Goal: Task Accomplishment & Management: Manage account settings

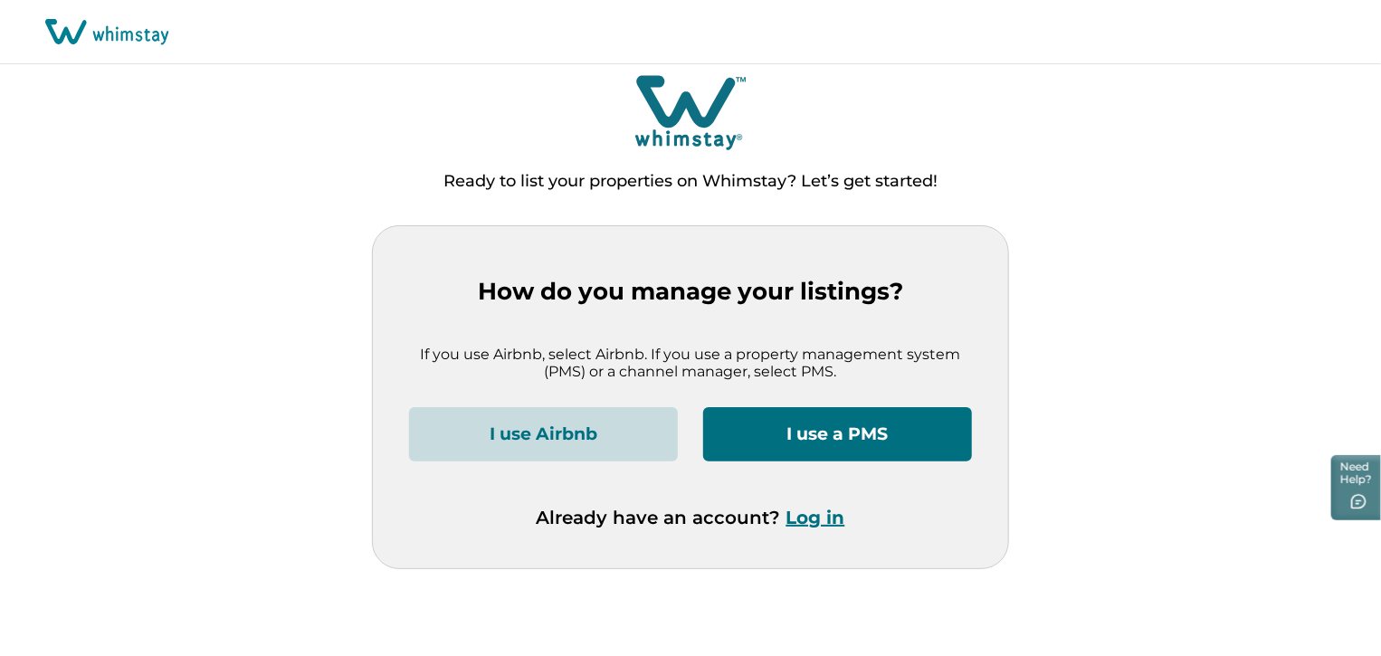
click at [806, 521] on button "Log in" at bounding box center [815, 518] width 59 height 22
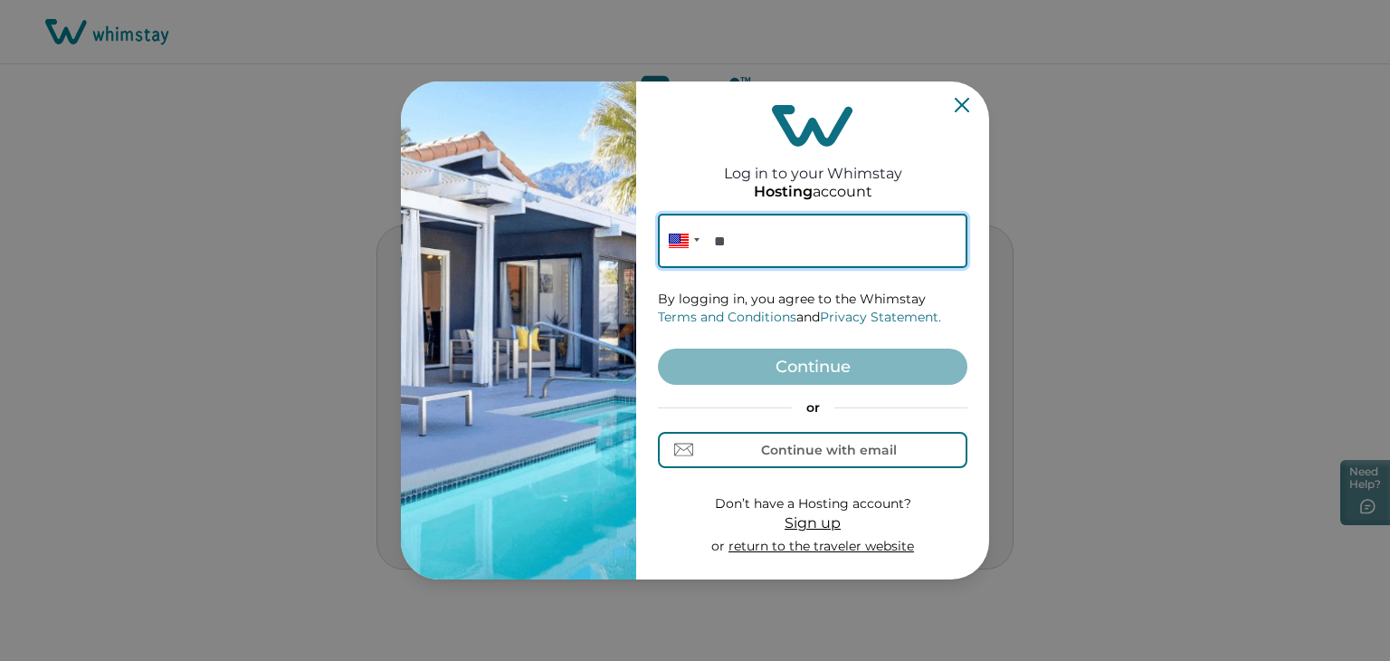
paste input "*****"
type input "*******"
click at [774, 459] on button "Continue with email" at bounding box center [812, 450] width 309 height 36
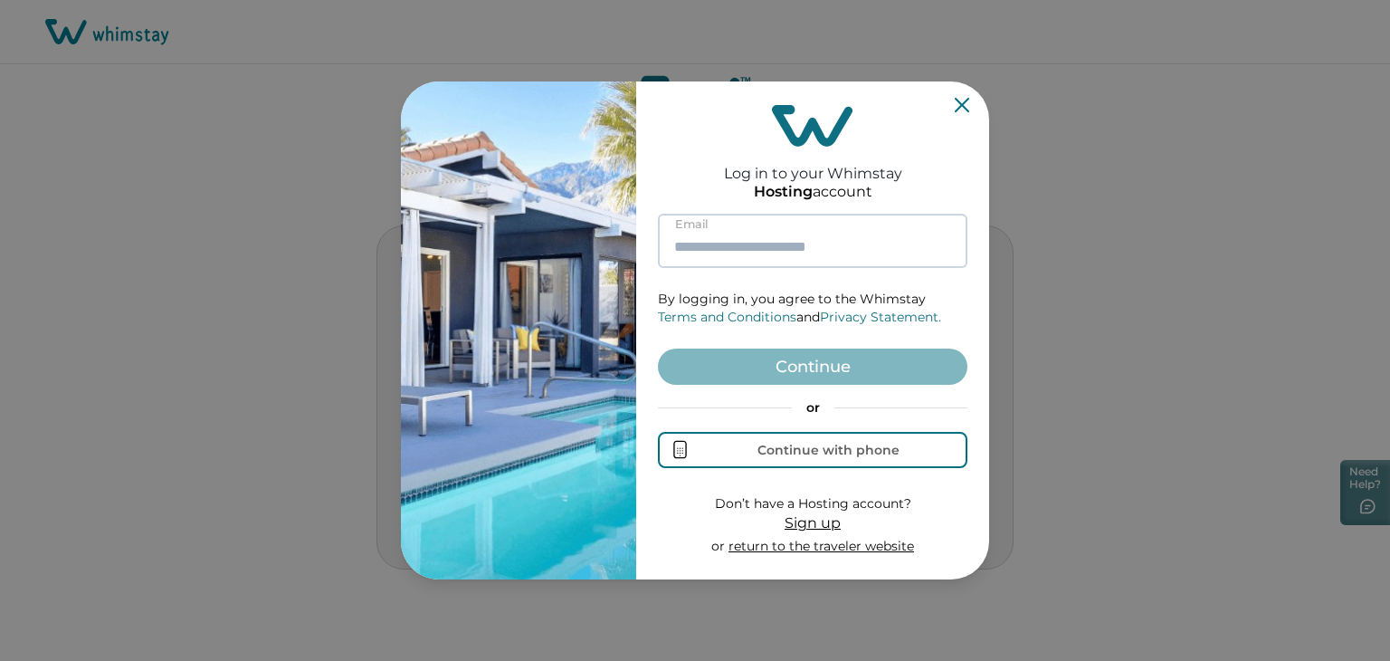
click at [813, 239] on input at bounding box center [812, 241] width 309 height 54
paste input "**********"
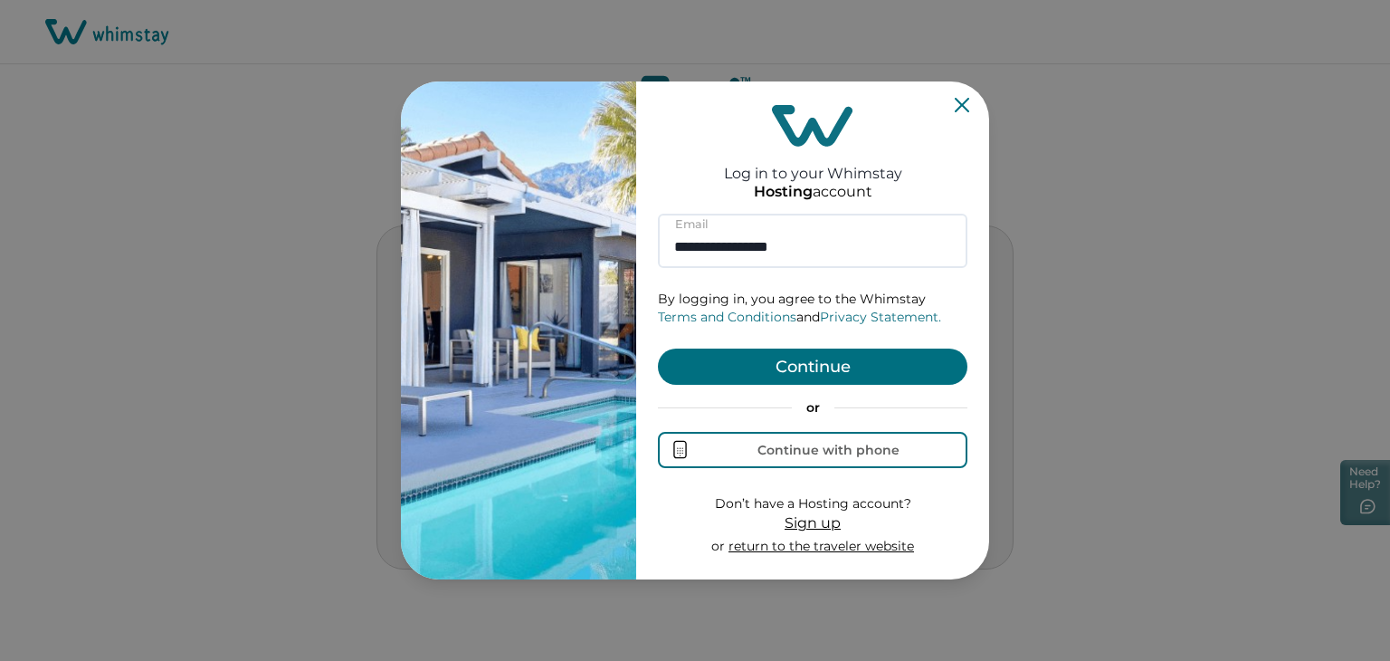
type input "**********"
click at [825, 367] on button "Continue" at bounding box center [812, 366] width 309 height 36
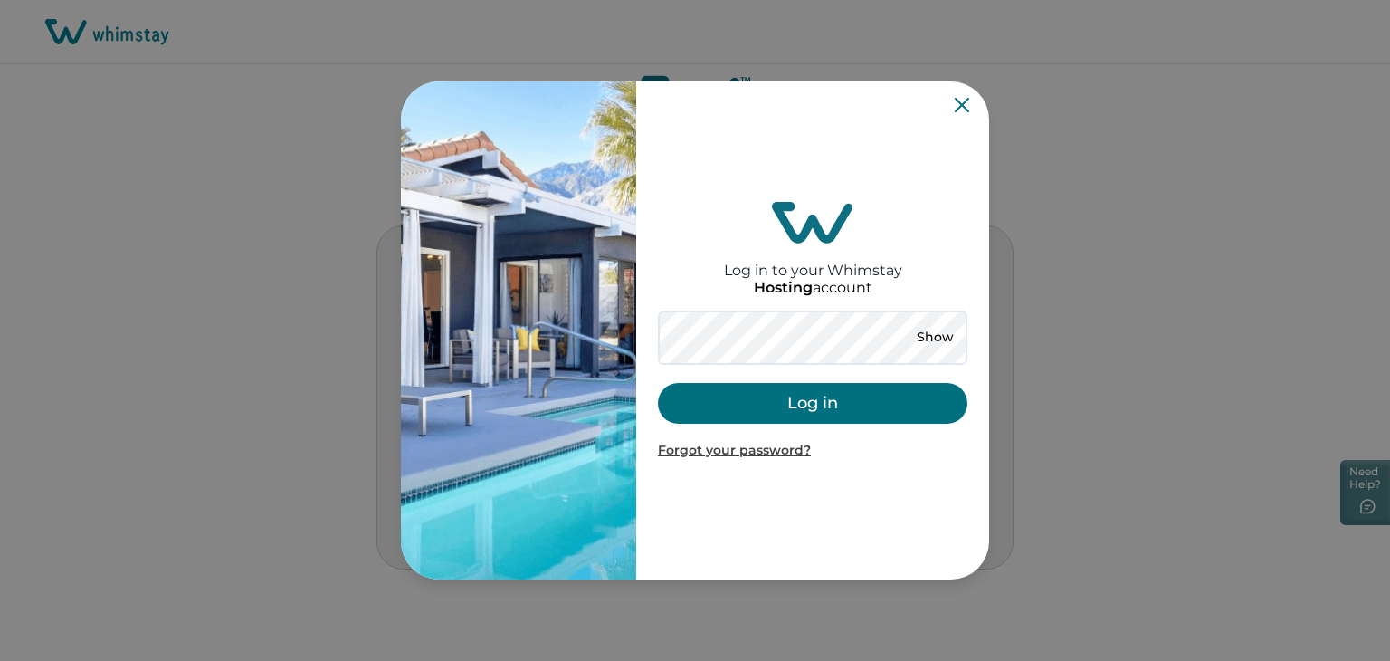
click at [752, 410] on button "Log in" at bounding box center [812, 403] width 309 height 41
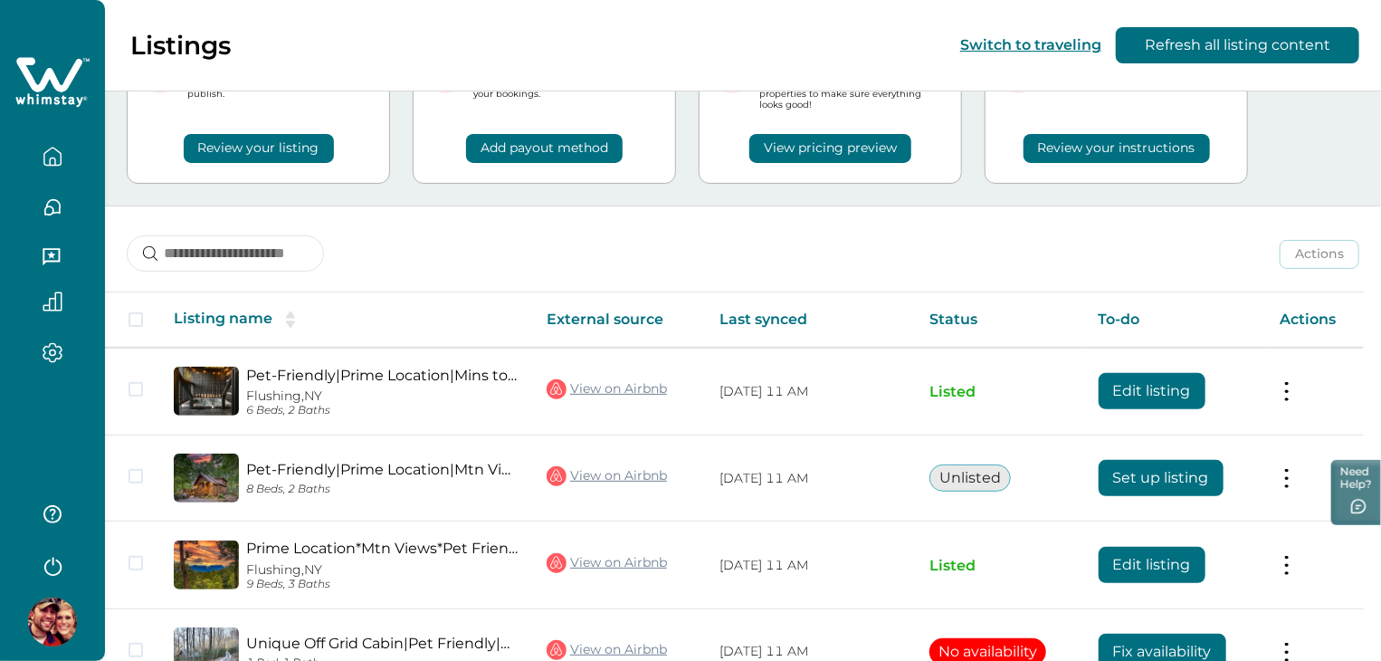
scroll to position [197, 0]
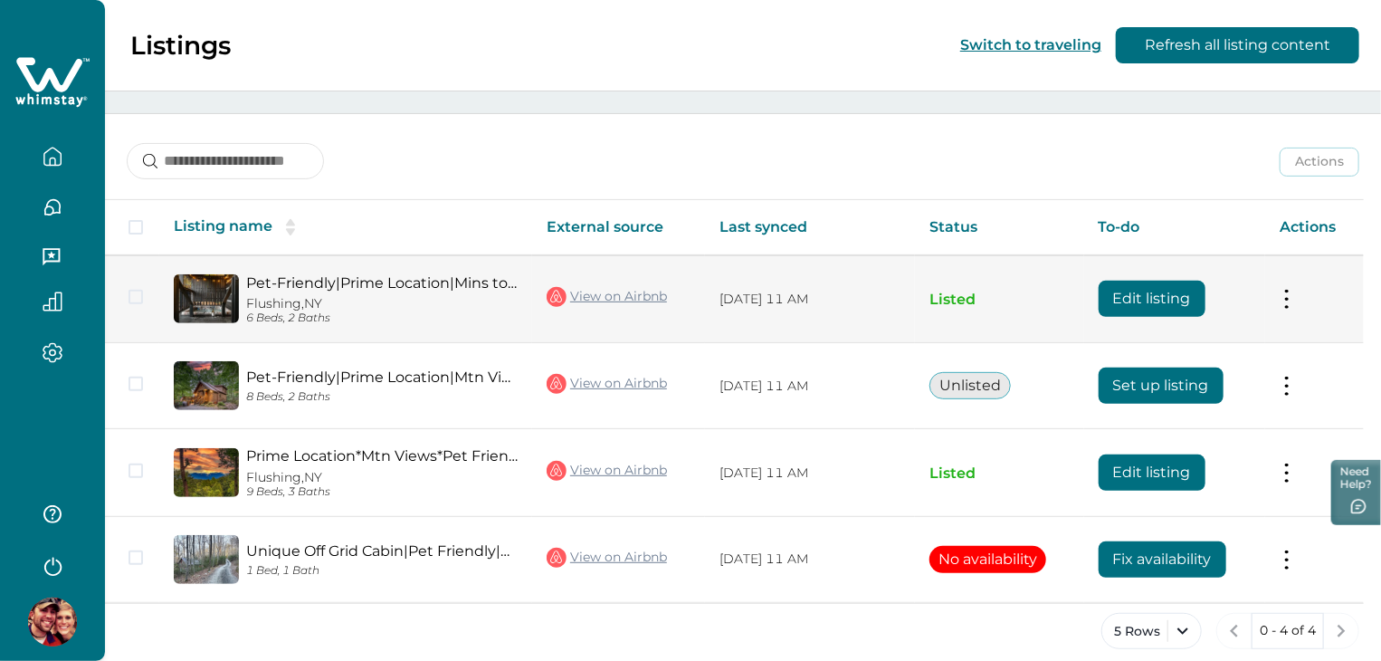
click at [1127, 290] on button "Edit listing" at bounding box center [1151, 299] width 107 height 36
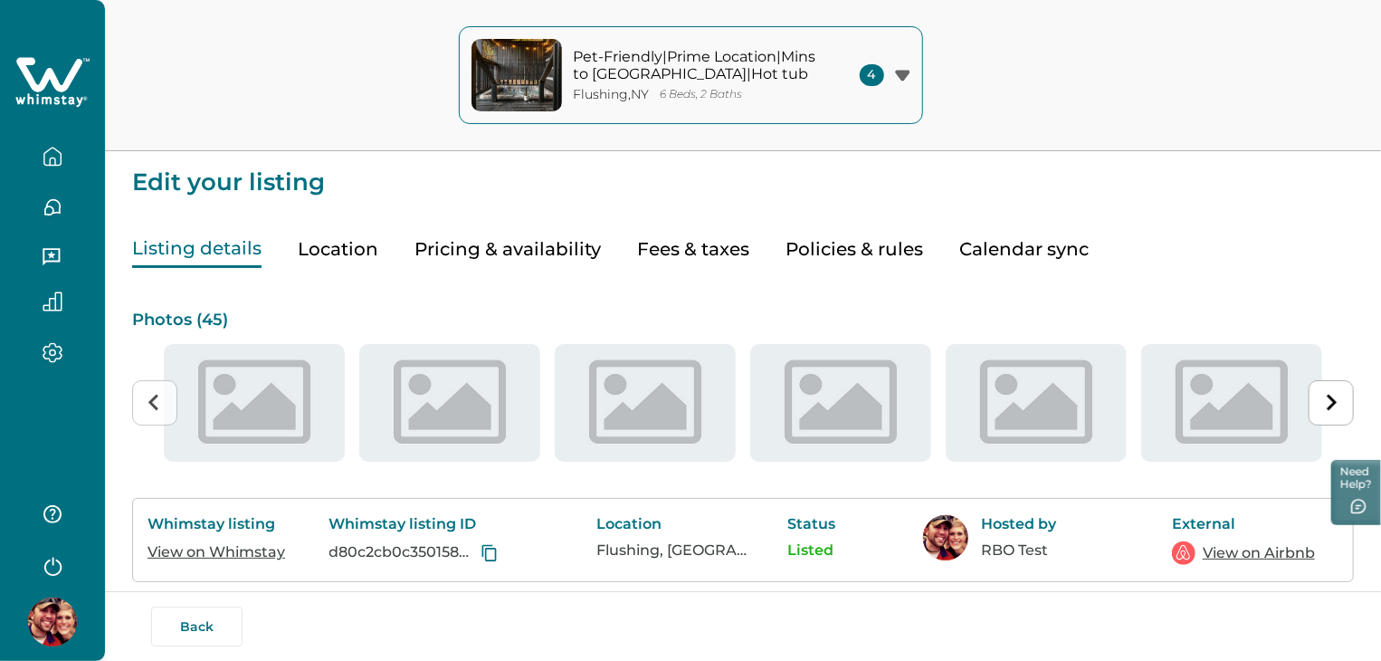
type input "**"
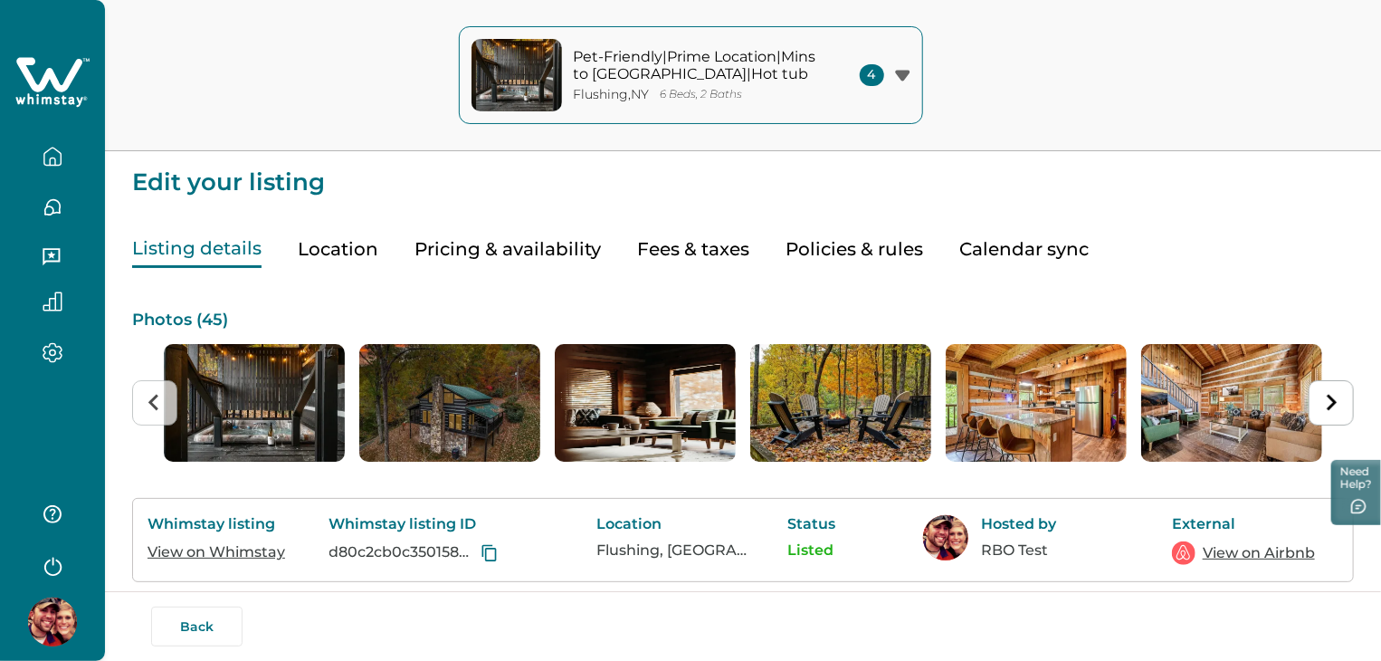
click at [557, 254] on button "Pricing & availability" at bounding box center [507, 249] width 186 height 37
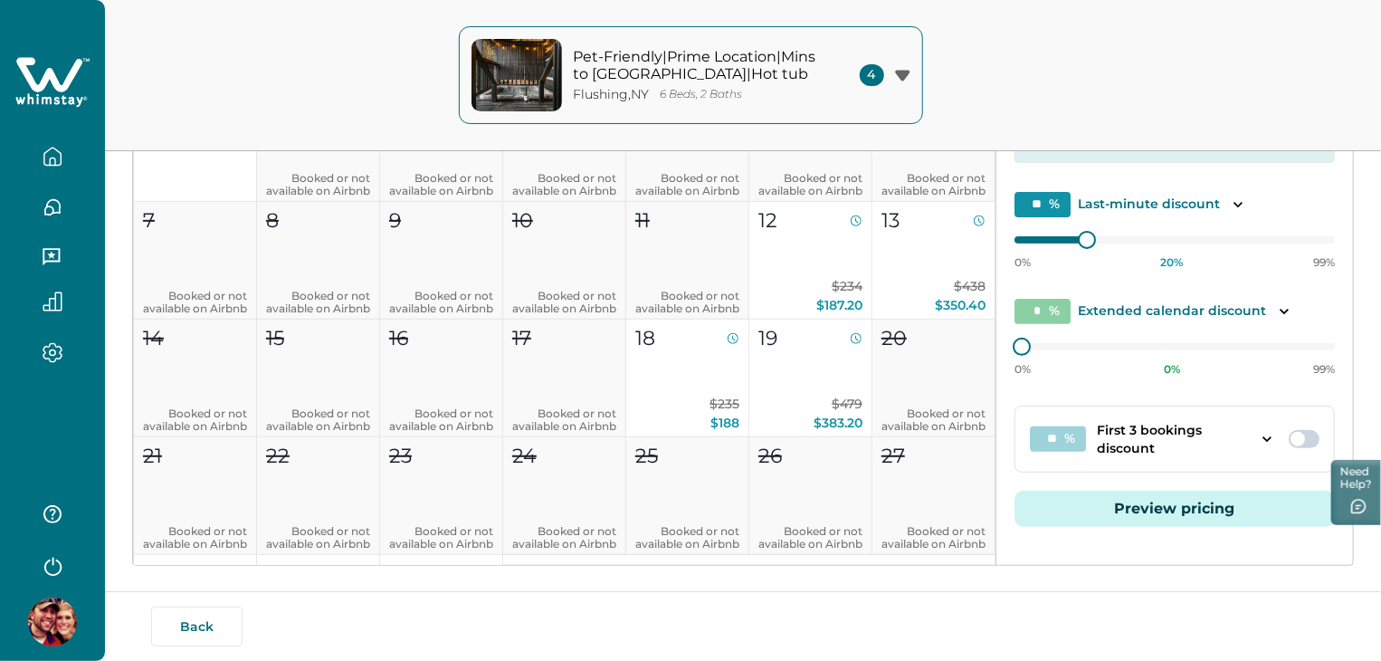
scroll to position [337, 0]
click at [1147, 499] on button "Preview pricing" at bounding box center [1174, 508] width 320 height 36
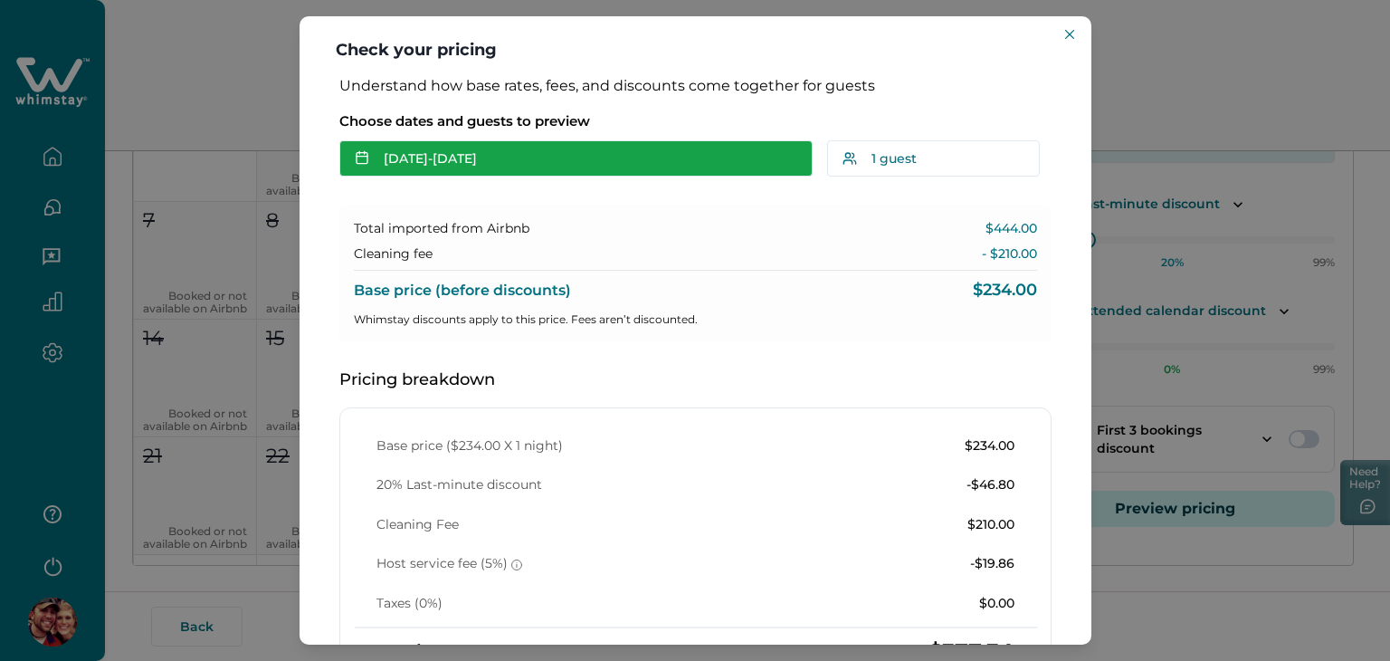
click at [510, 169] on button "[DATE] - [DATE]" at bounding box center [575, 158] width 473 height 36
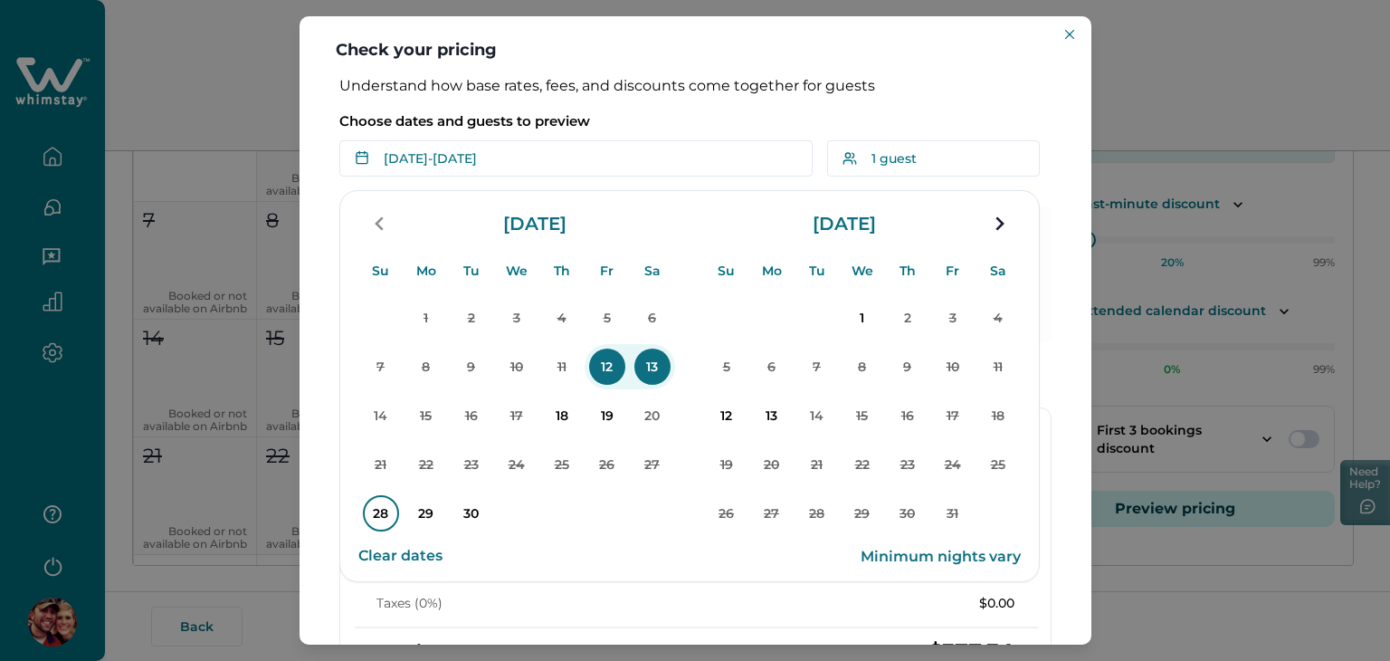
click at [373, 509] on p "28" at bounding box center [381, 513] width 36 height 36
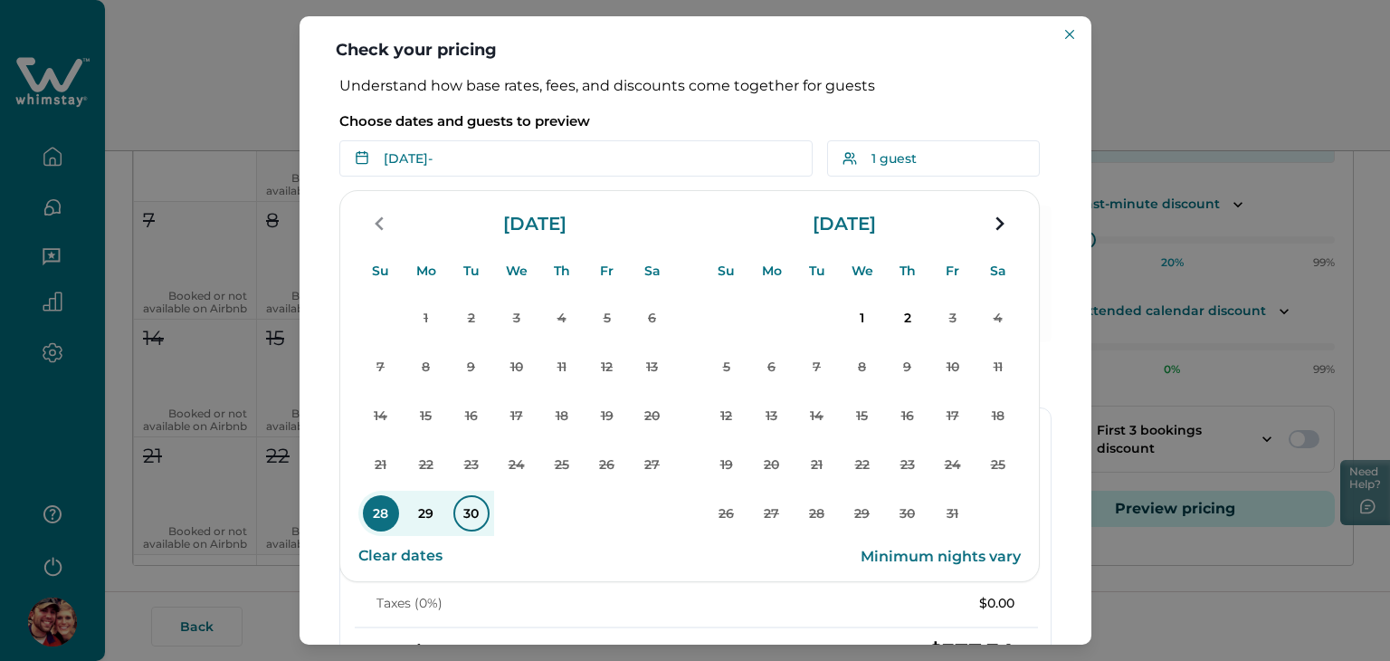
click at [465, 505] on p "30" at bounding box center [471, 513] width 36 height 36
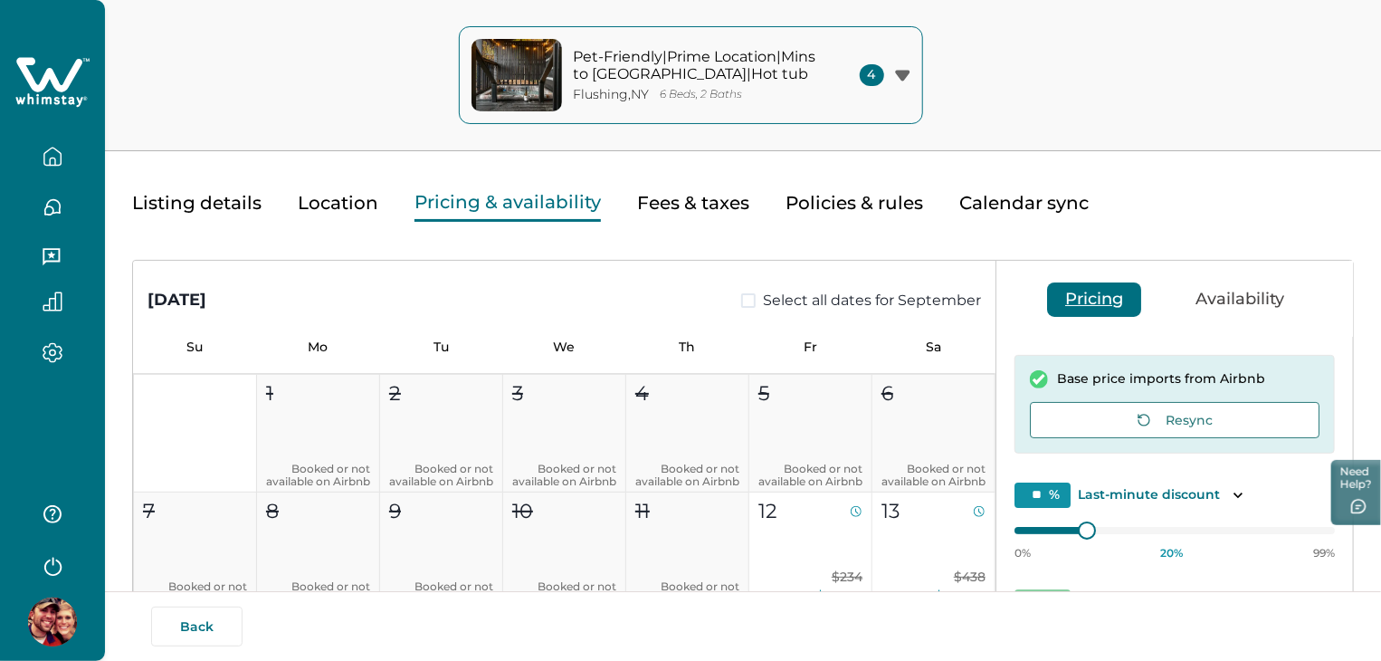
scroll to position [0, 0]
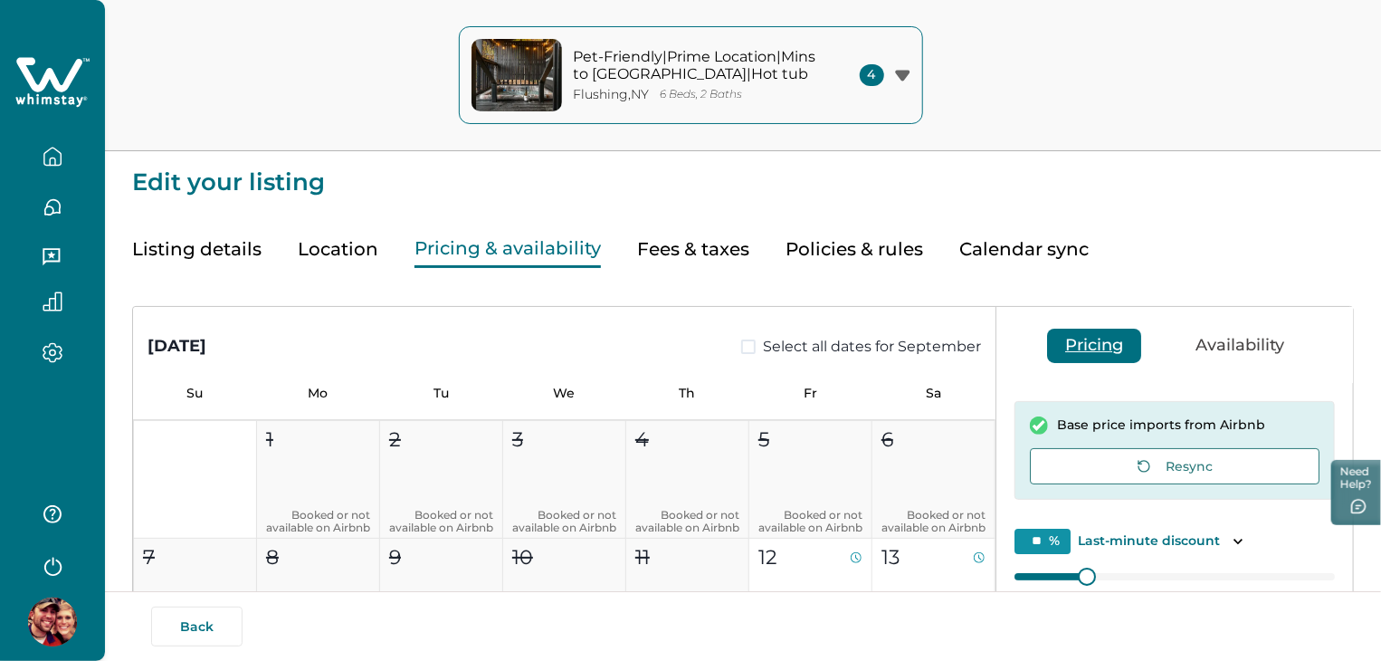
click at [231, 255] on button "Listing details" at bounding box center [196, 249] width 129 height 37
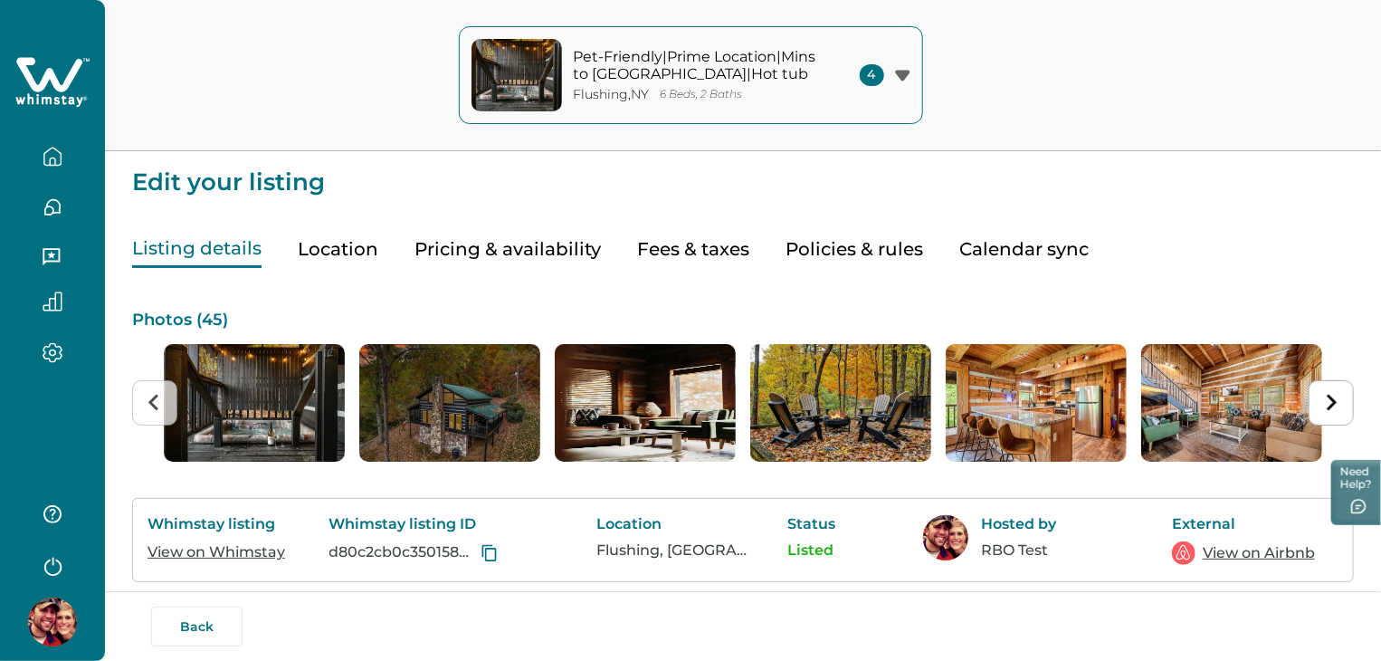
click at [1233, 564] on link "View on Airbnb" at bounding box center [1259, 553] width 112 height 22
click at [515, 247] on button "Pricing & availability" at bounding box center [507, 249] width 186 height 37
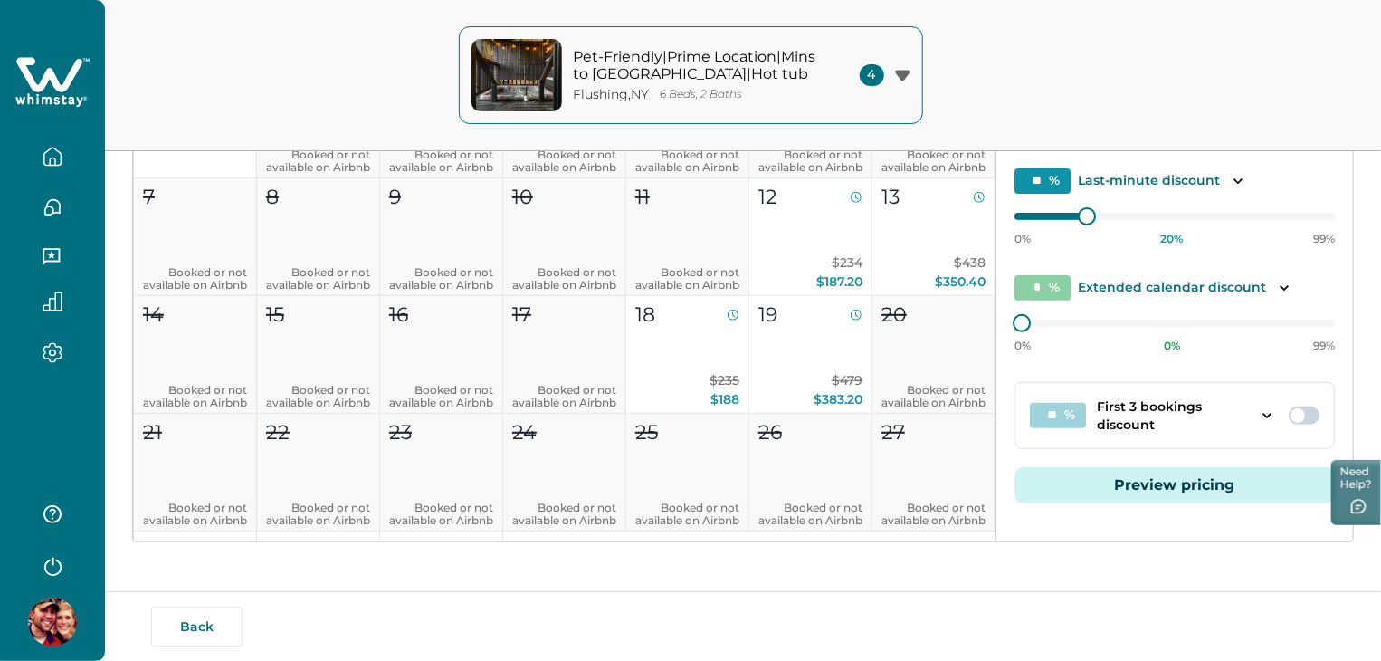
scroll to position [364, 0]
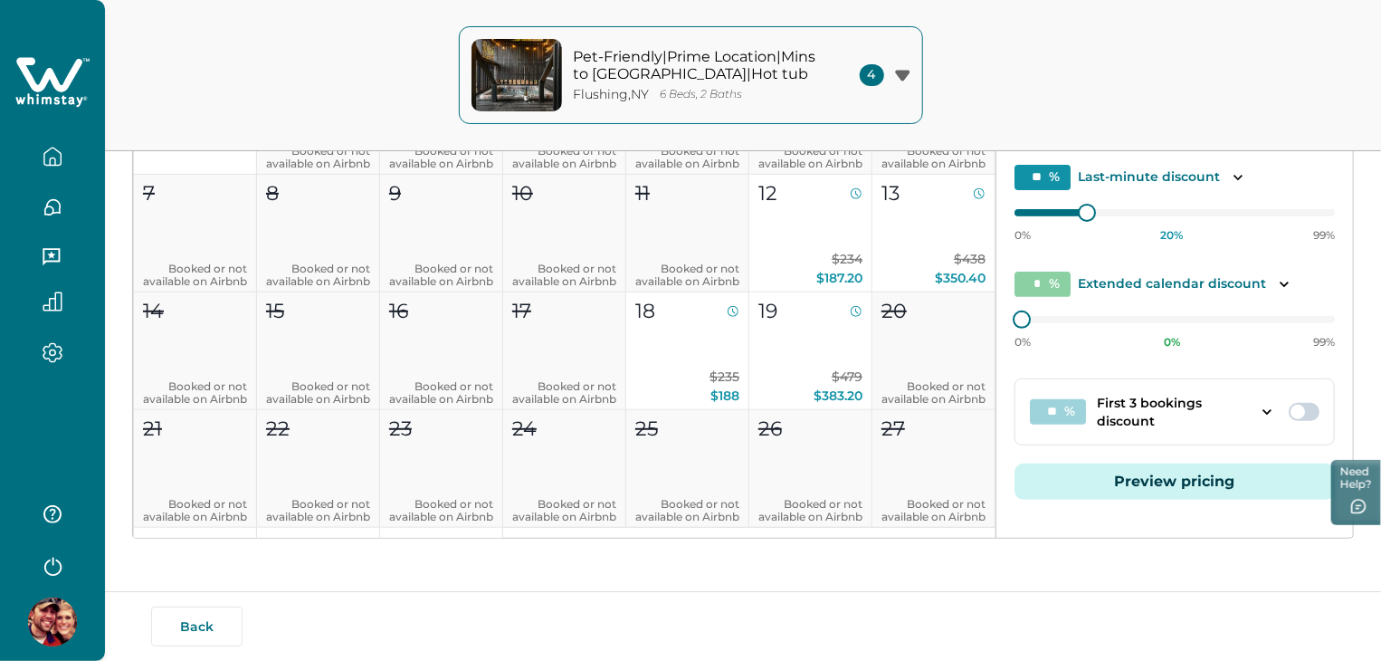
click at [1127, 471] on button "Preview pricing" at bounding box center [1174, 481] width 320 height 36
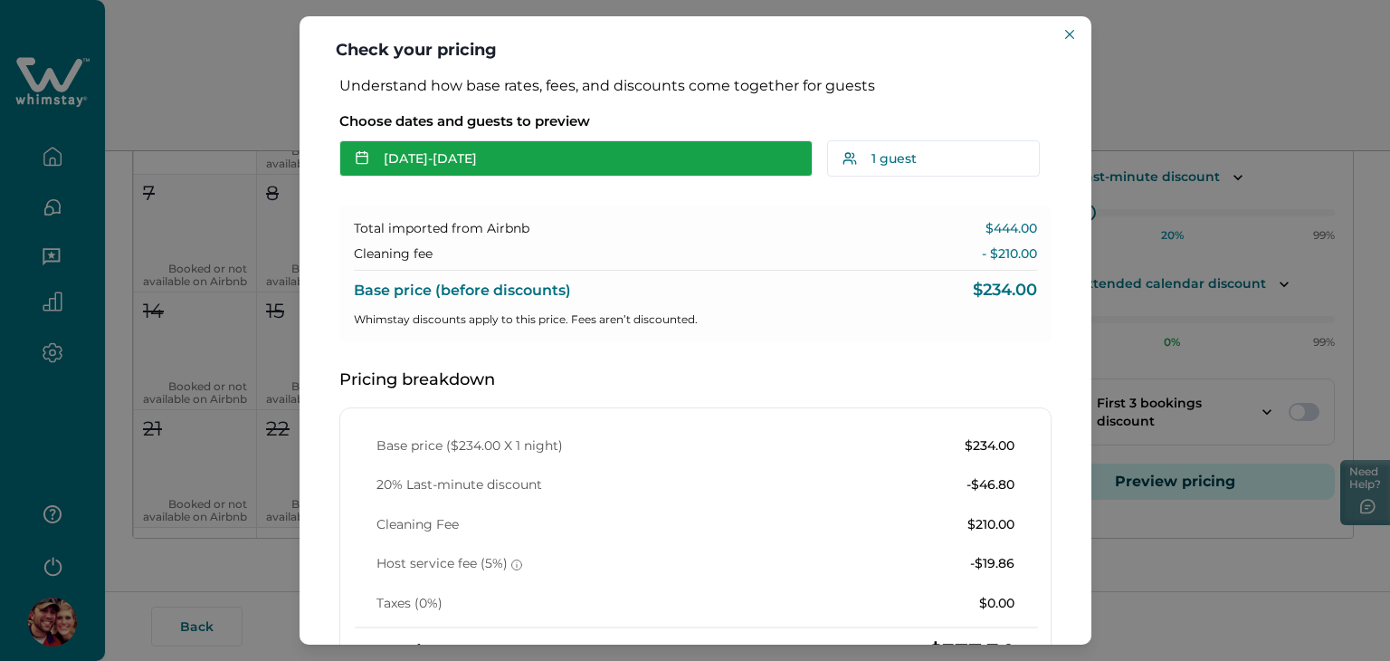
click at [663, 151] on button "[DATE] - [DATE]" at bounding box center [575, 158] width 473 height 36
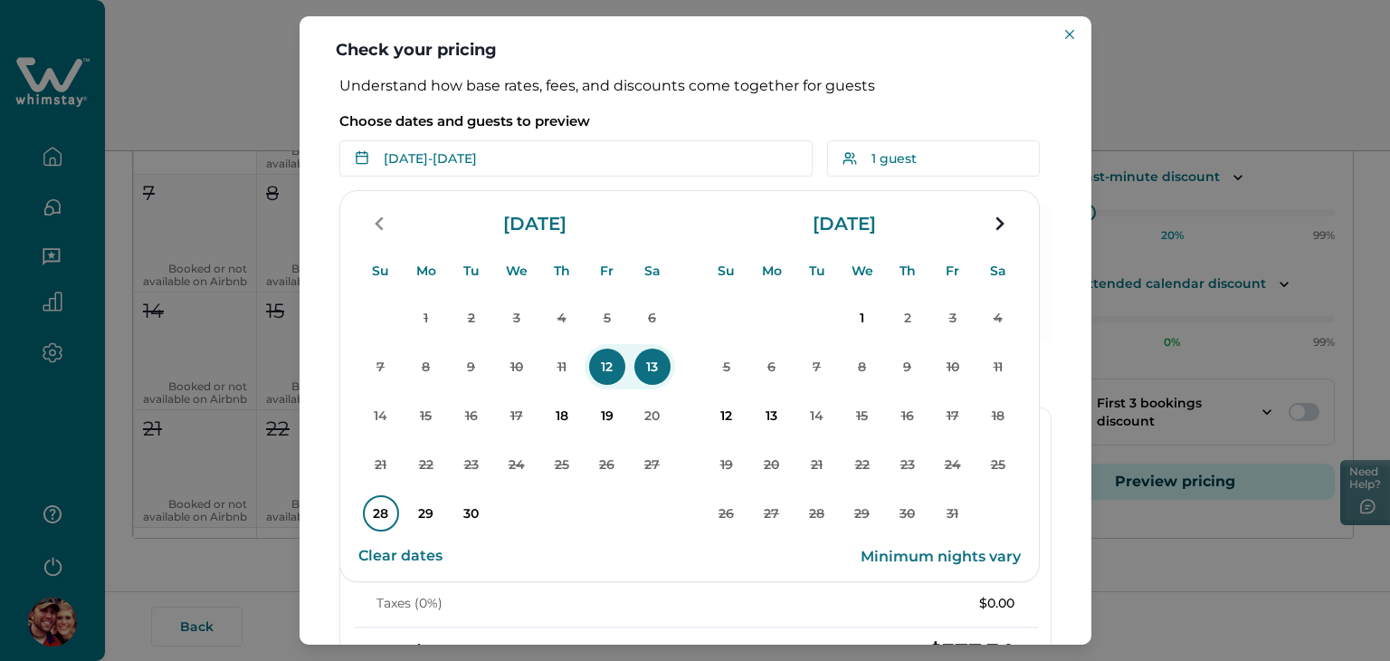
click at [380, 518] on p "28" at bounding box center [381, 513] width 36 height 36
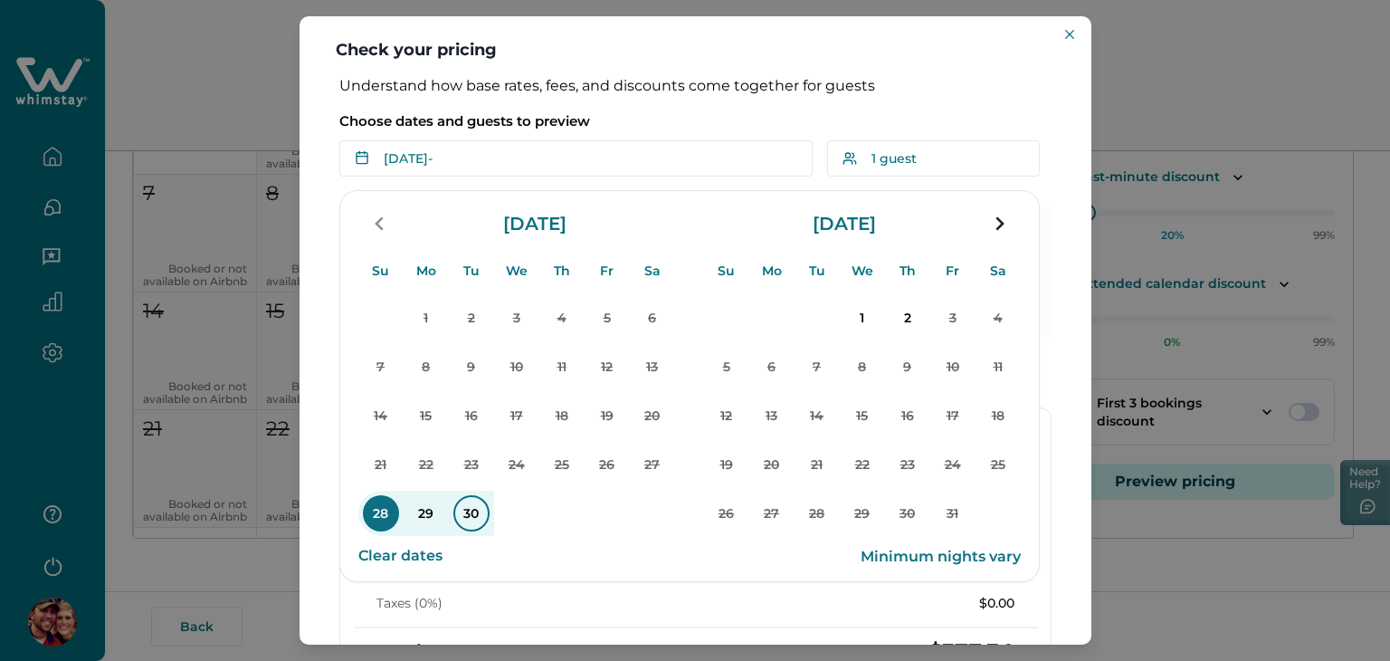
click at [481, 508] on p "30" at bounding box center [471, 513] width 36 height 36
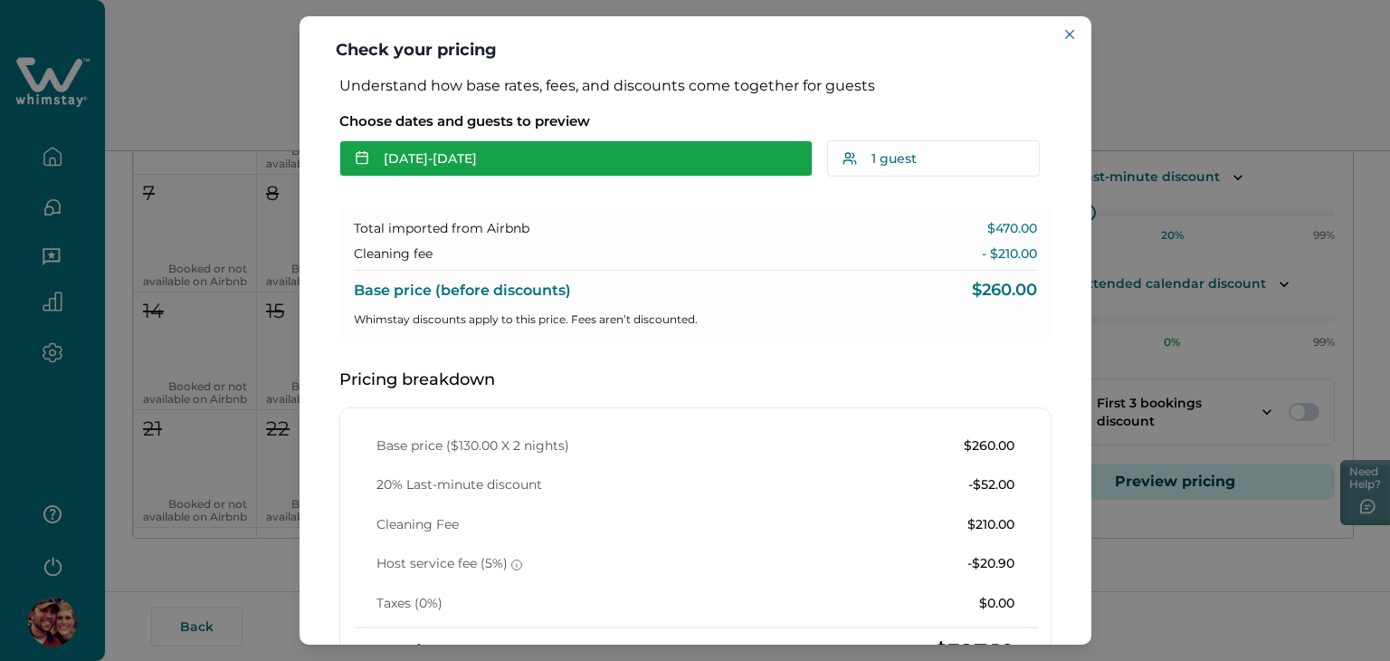
click at [557, 151] on button "[DATE] - [DATE]" at bounding box center [575, 158] width 473 height 36
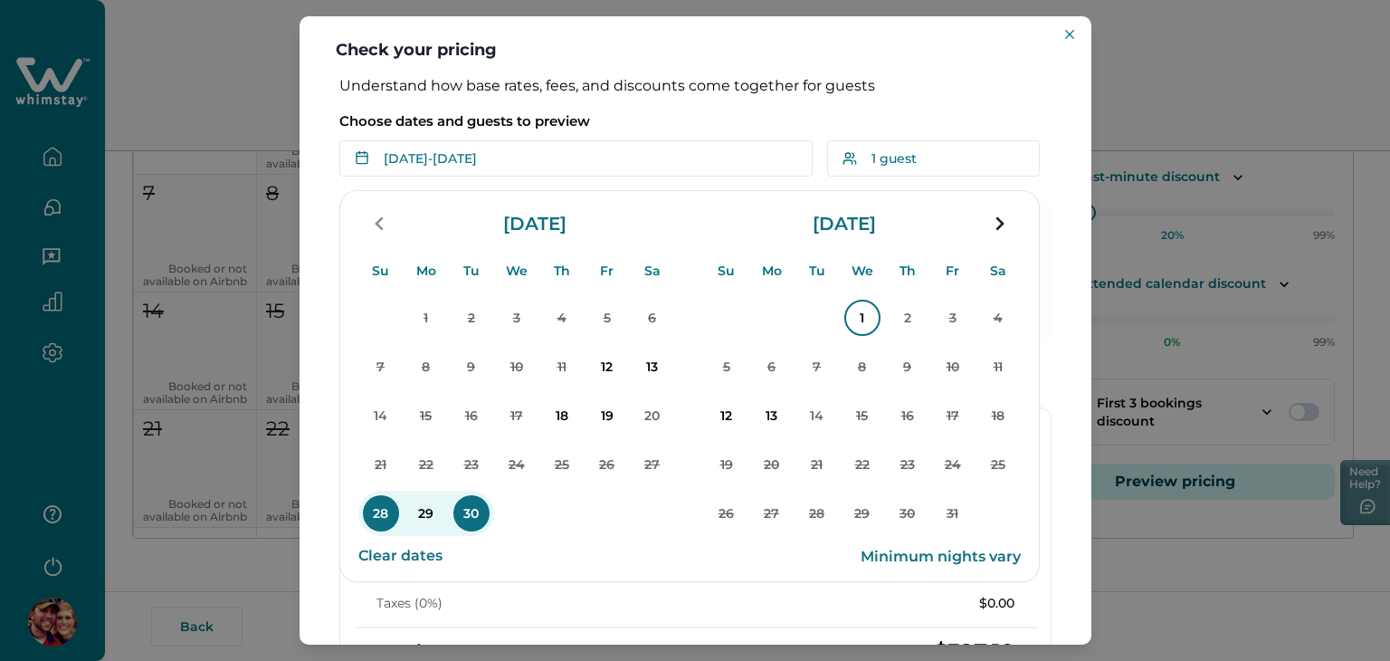
click at [864, 321] on p "1" at bounding box center [862, 318] width 36 height 36
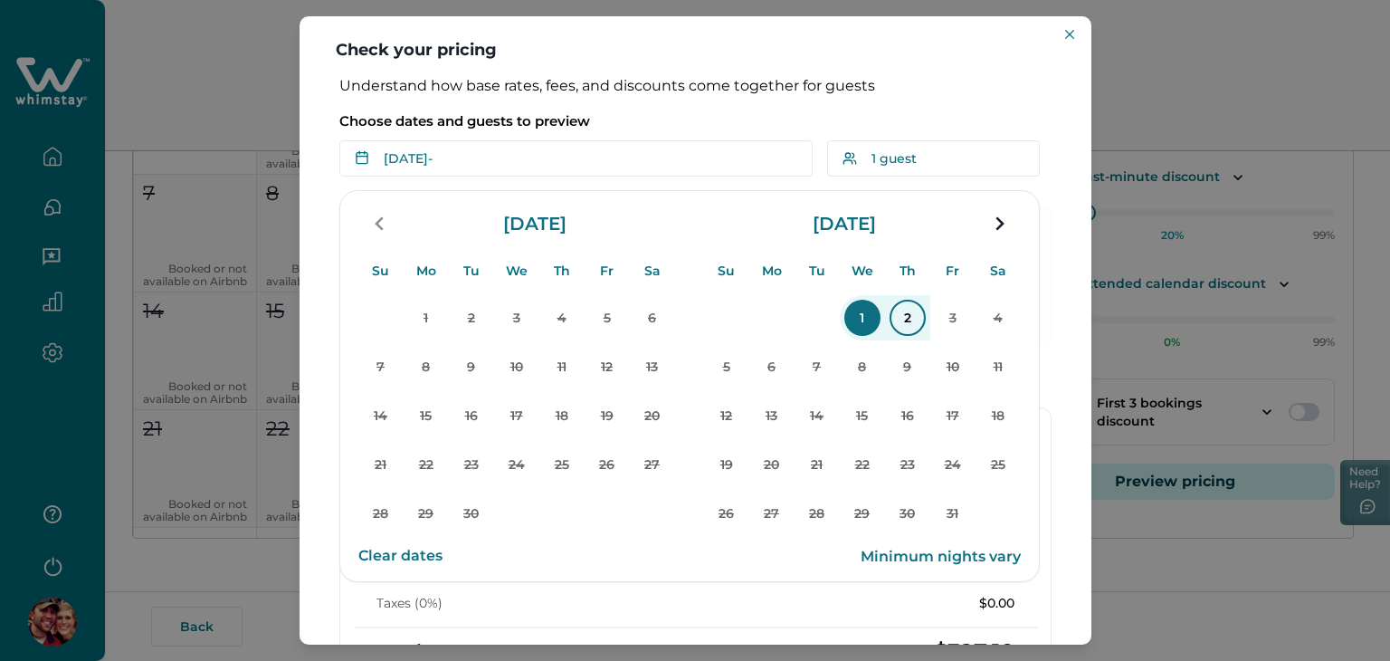
click at [911, 324] on p "2" at bounding box center [907, 318] width 36 height 36
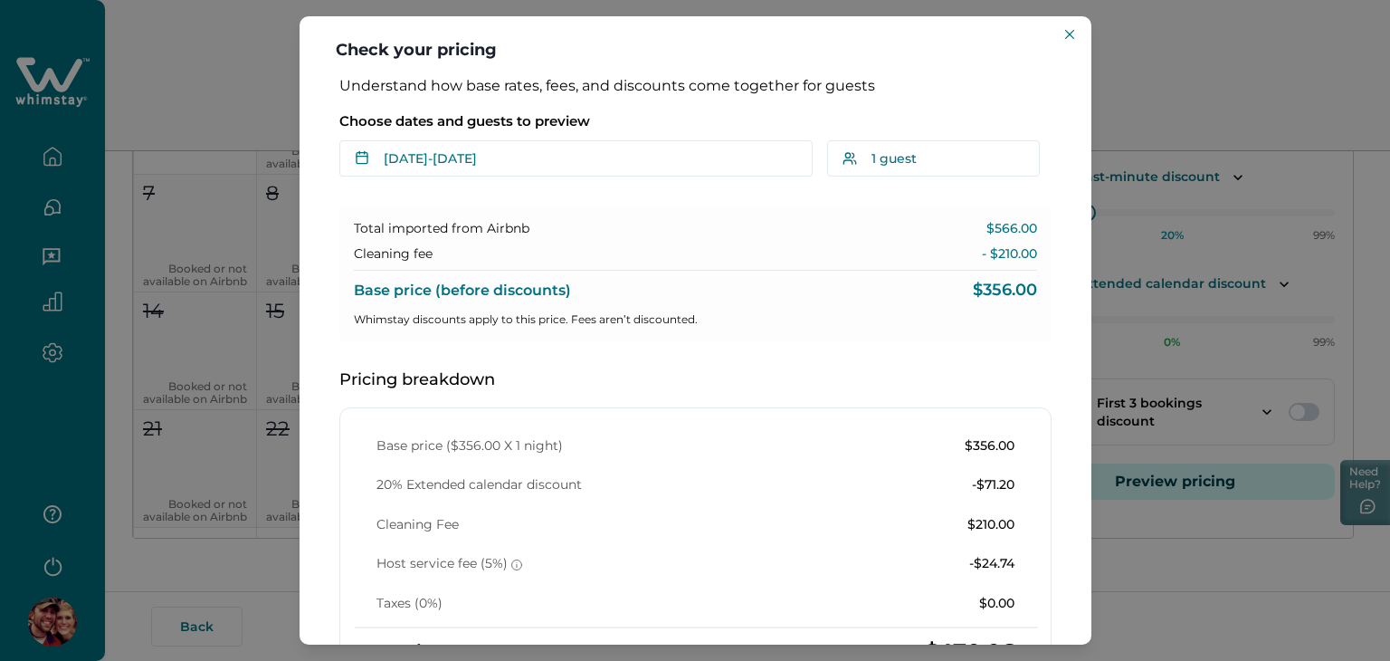
click at [1176, 52] on div "Check your pricing Understand how base rates, fees, and discounts come together…" at bounding box center [695, 330] width 1390 height 661
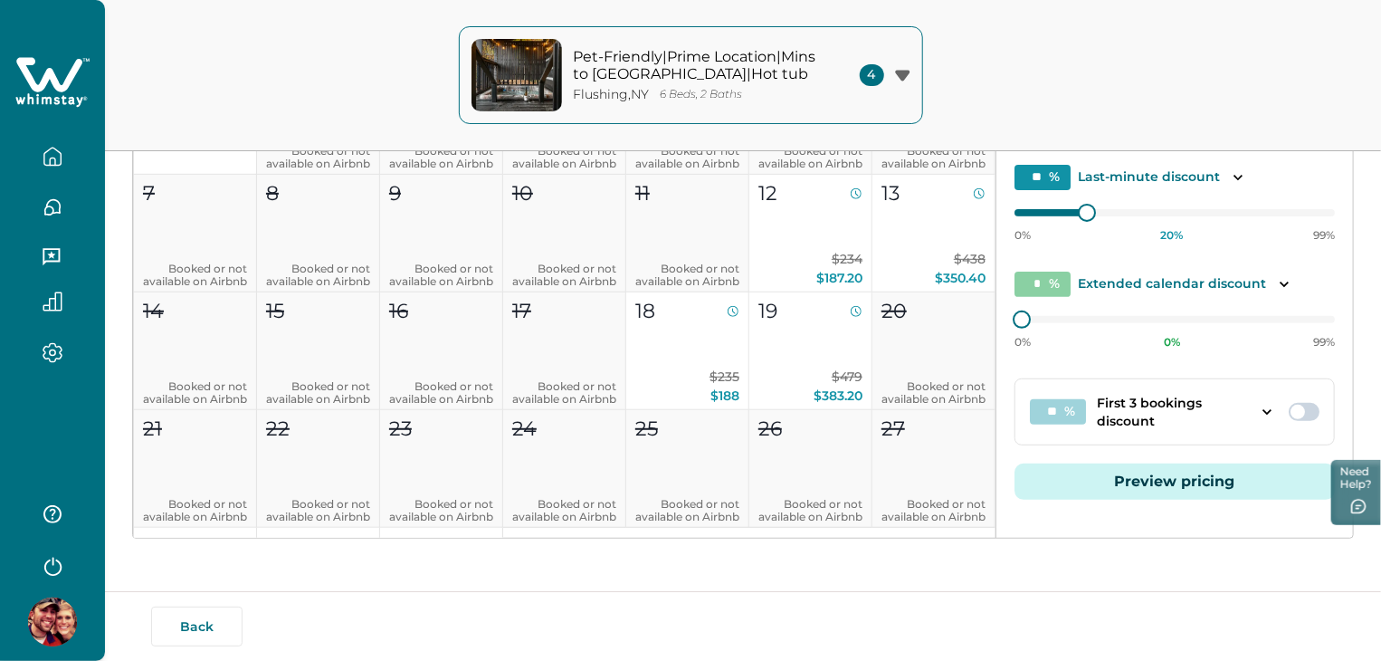
click at [1084, 479] on button "Preview pricing" at bounding box center [1174, 481] width 320 height 36
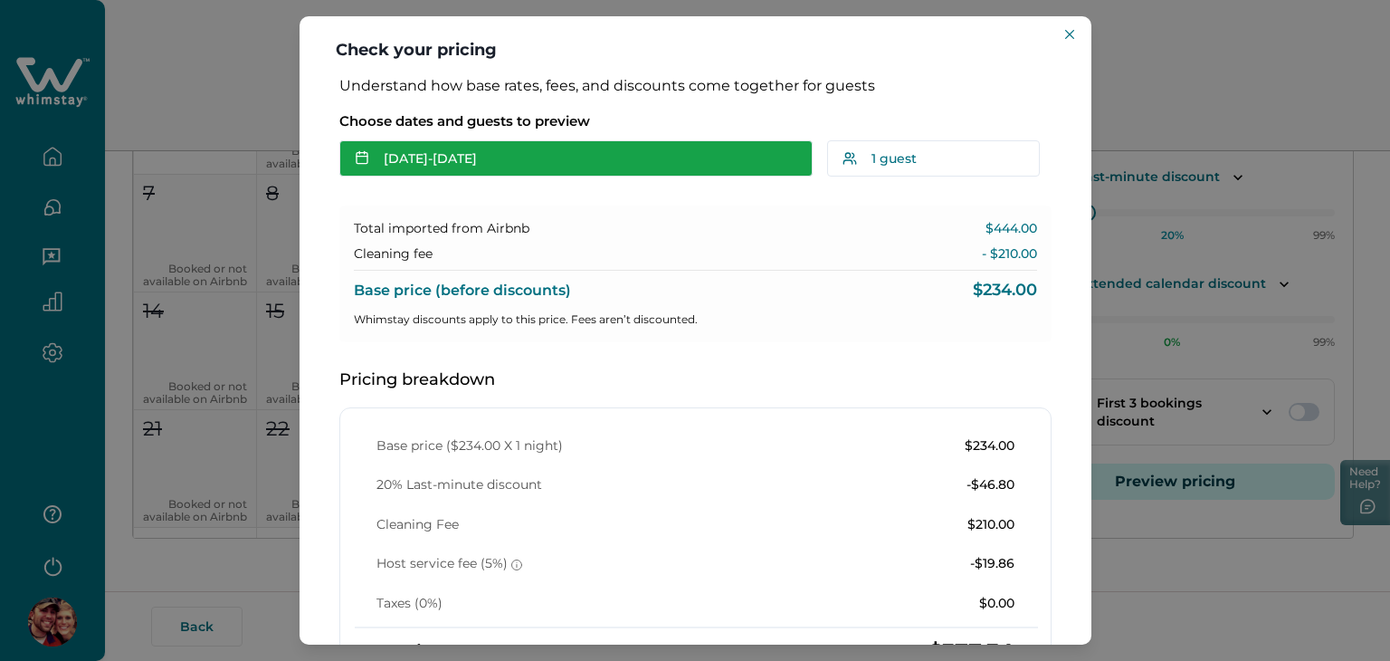
click at [657, 157] on button "[DATE] - [DATE]" at bounding box center [575, 158] width 473 height 36
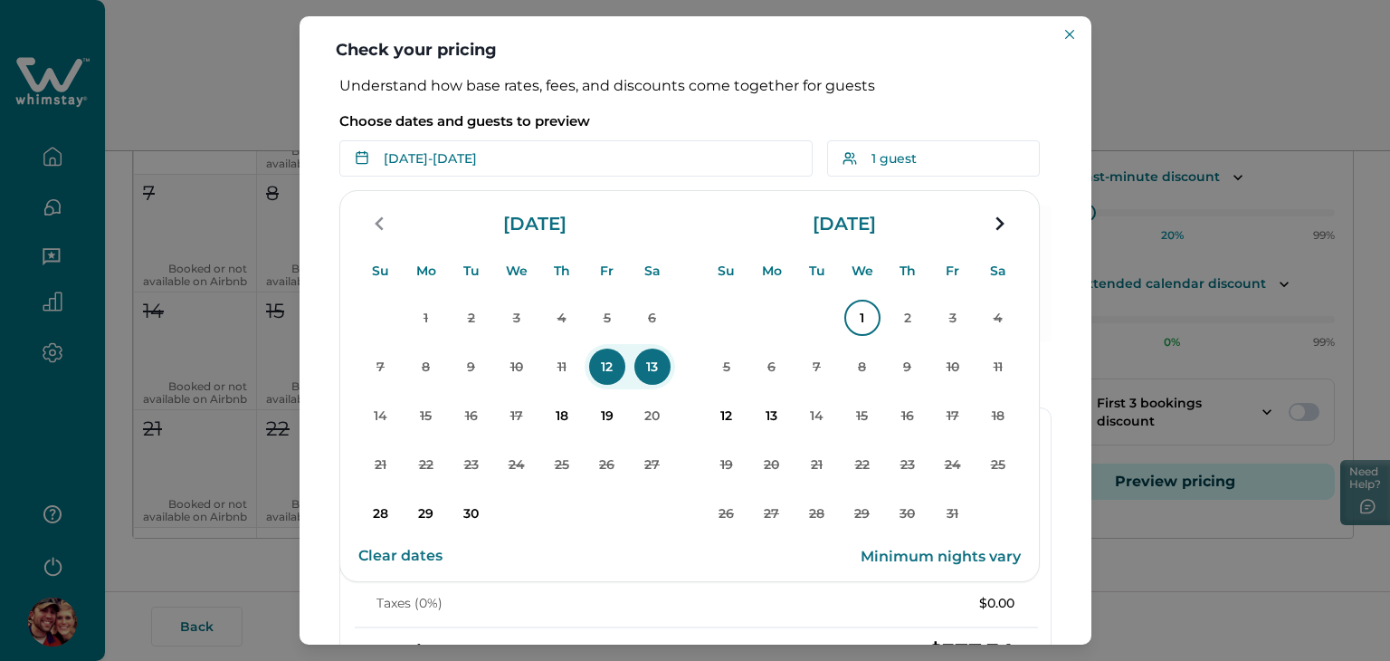
click at [858, 312] on p "1" at bounding box center [862, 318] width 36 height 36
click at [905, 316] on p "2" at bounding box center [907, 318] width 36 height 36
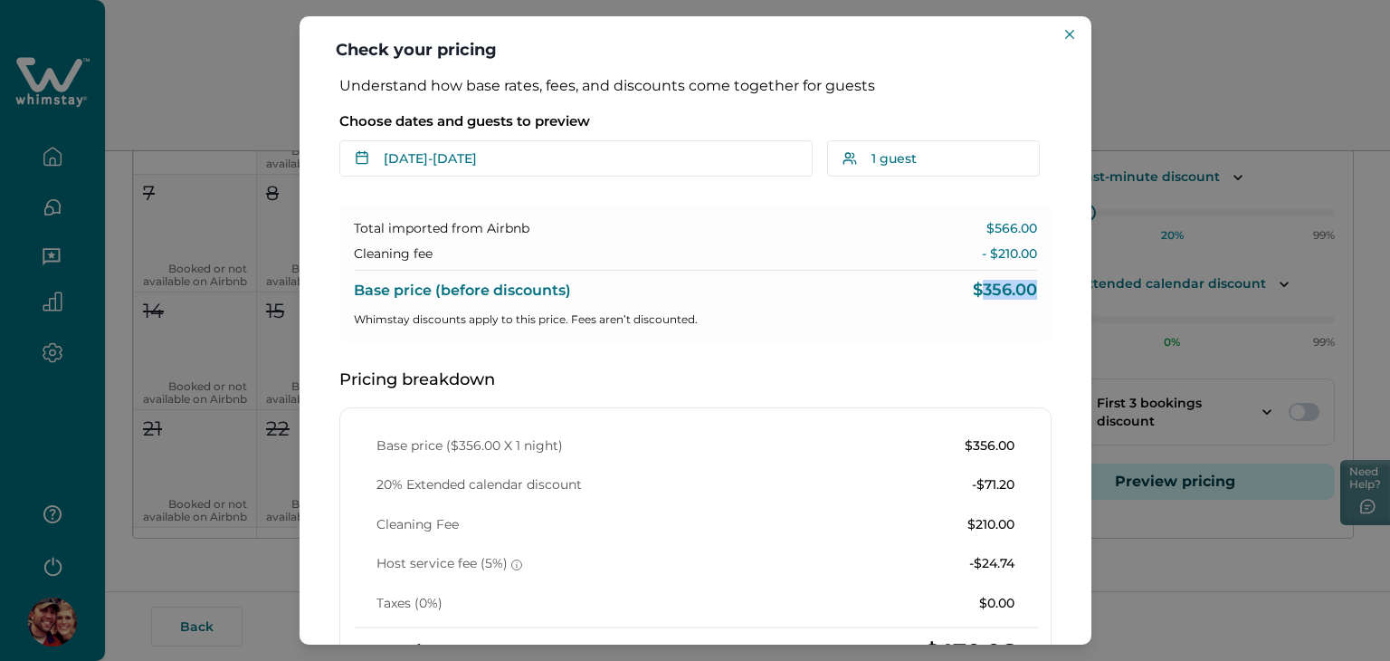
drag, startPoint x: 1040, startPoint y: 289, endPoint x: 974, endPoint y: 289, distance: 66.1
click at [974, 289] on div "Total imported from Airbnb $566.00 Cleaning fee - $210.00 Base price (before di…" at bounding box center [695, 273] width 712 height 137
click at [1128, 56] on div "Check your pricing Understand how base rates, fees, and discounts come together…" at bounding box center [695, 330] width 1390 height 661
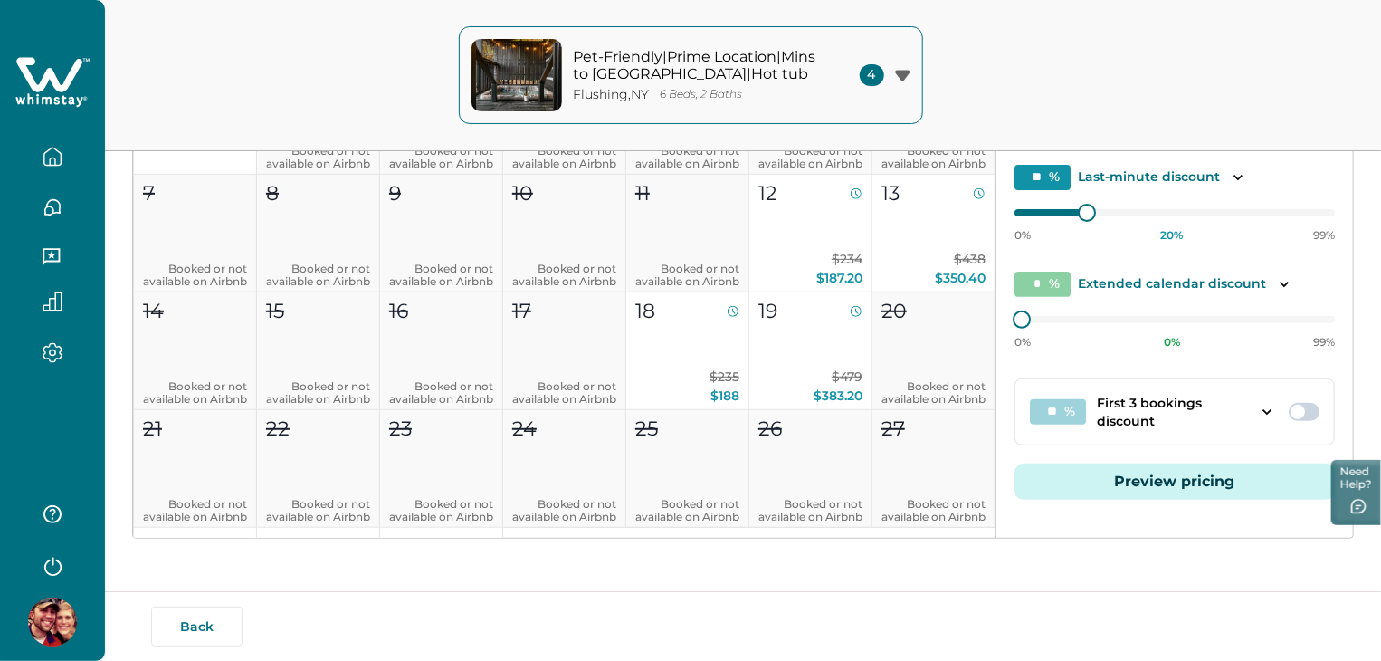
click at [1051, 467] on button "Preview pricing" at bounding box center [1174, 481] width 320 height 36
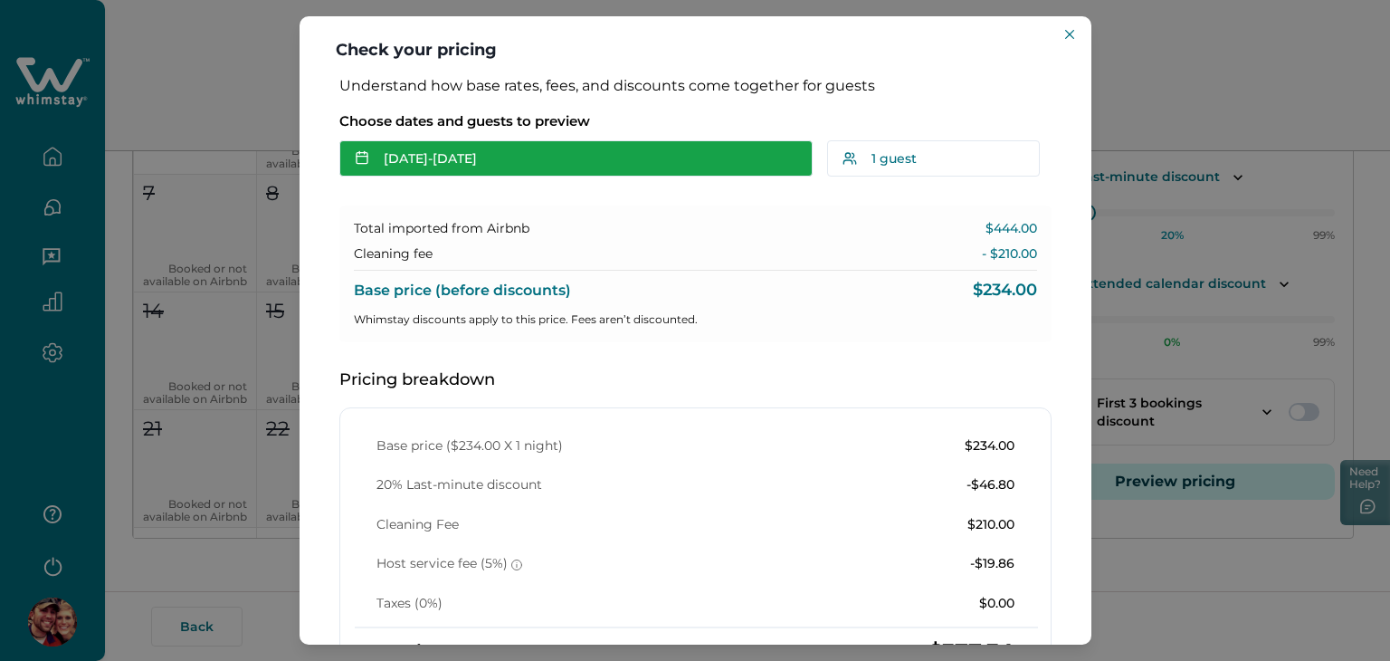
click at [594, 157] on button "[DATE] - [DATE]" at bounding box center [575, 158] width 473 height 36
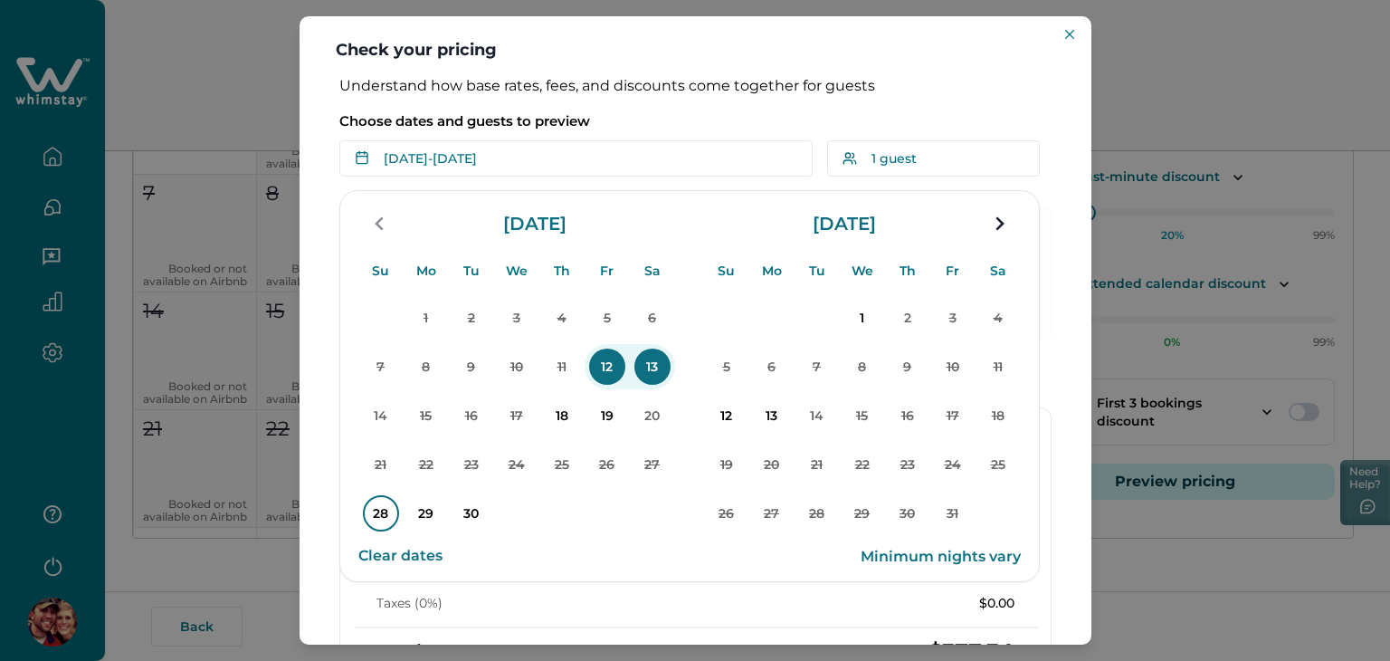
click at [380, 509] on p "28" at bounding box center [381, 513] width 36 height 36
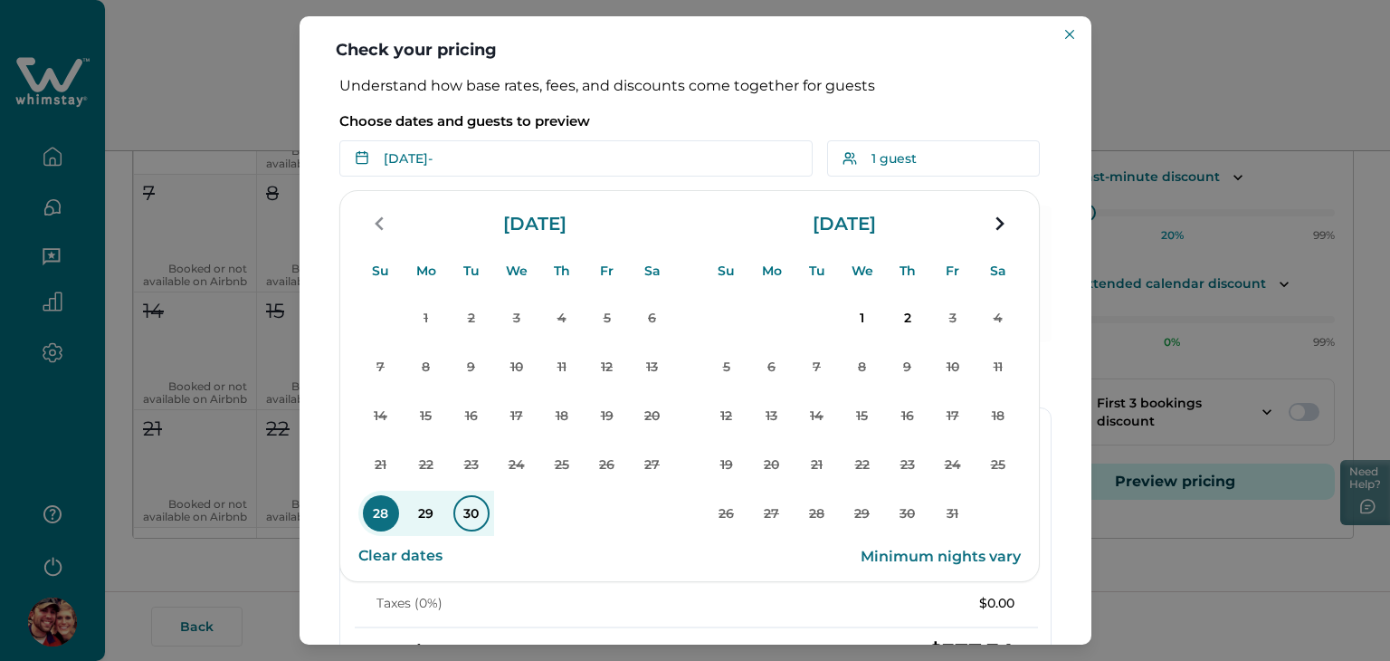
click at [478, 511] on p "30" at bounding box center [471, 513] width 36 height 36
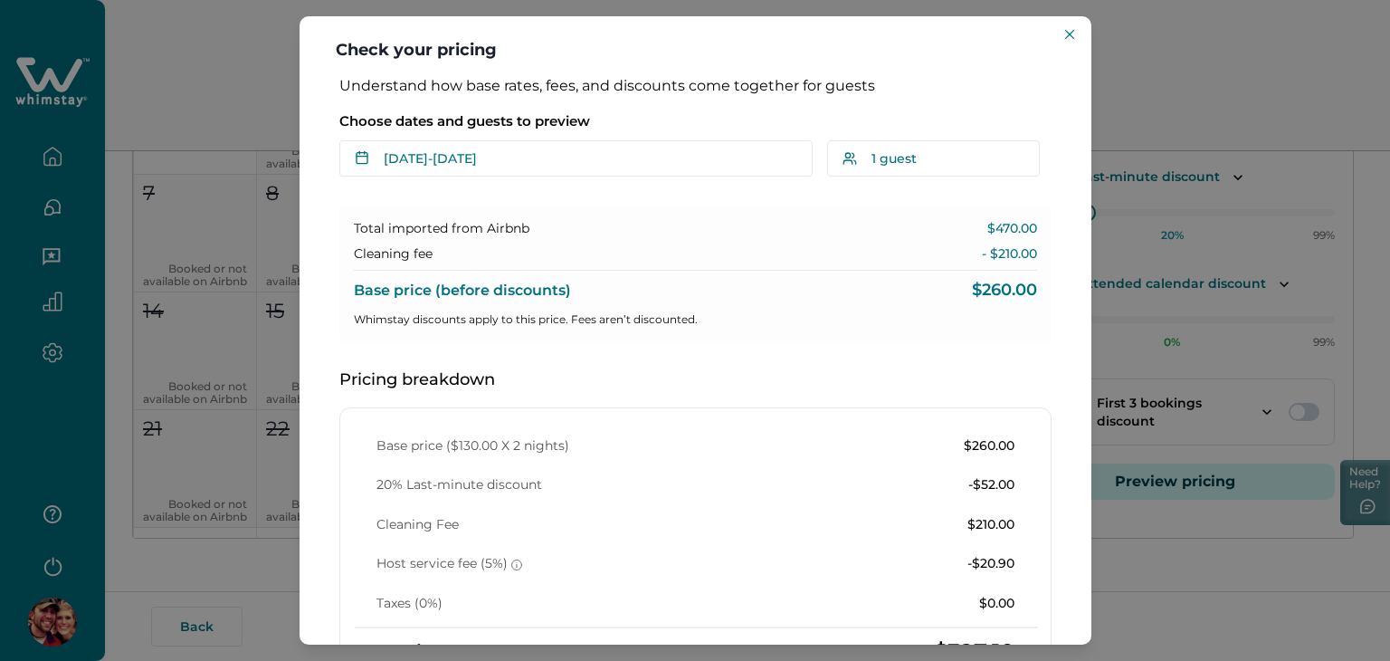
click at [994, 236] on p "$470.00" at bounding box center [1012, 229] width 50 height 18
click at [1072, 33] on icon "Close" at bounding box center [1069, 34] width 9 height 9
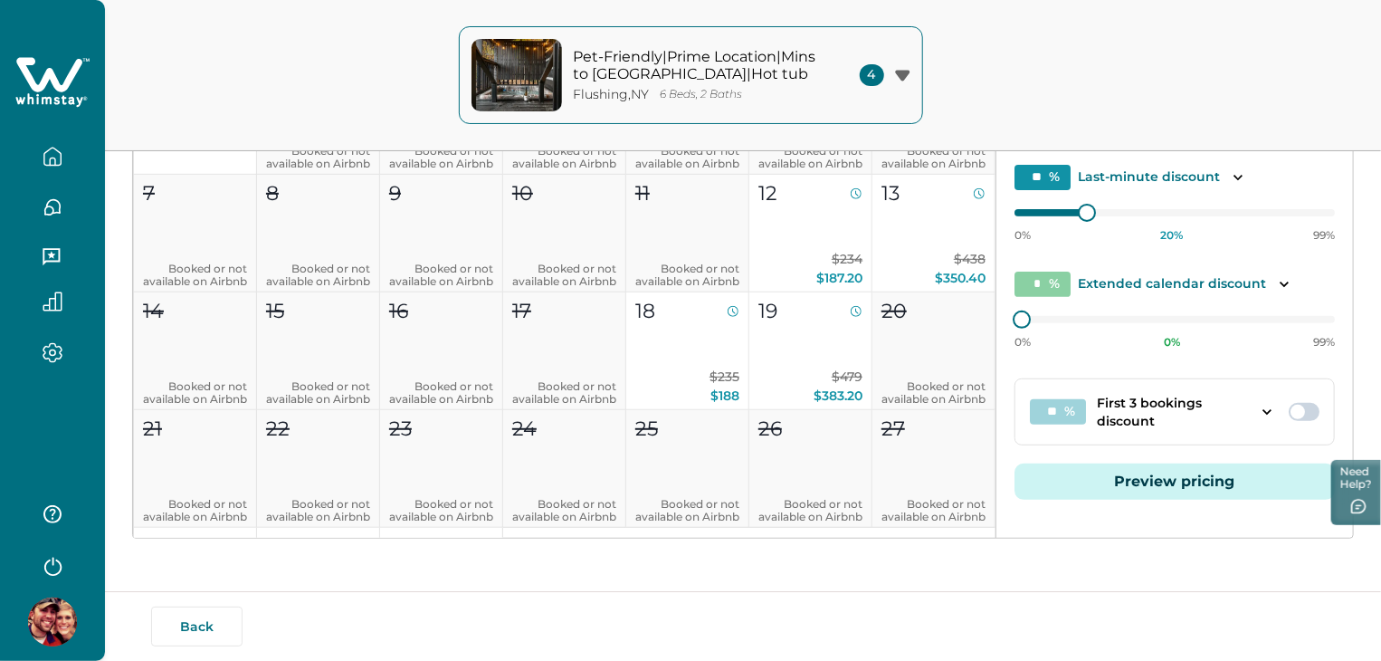
click at [1080, 483] on button "Preview pricing" at bounding box center [1174, 481] width 320 height 36
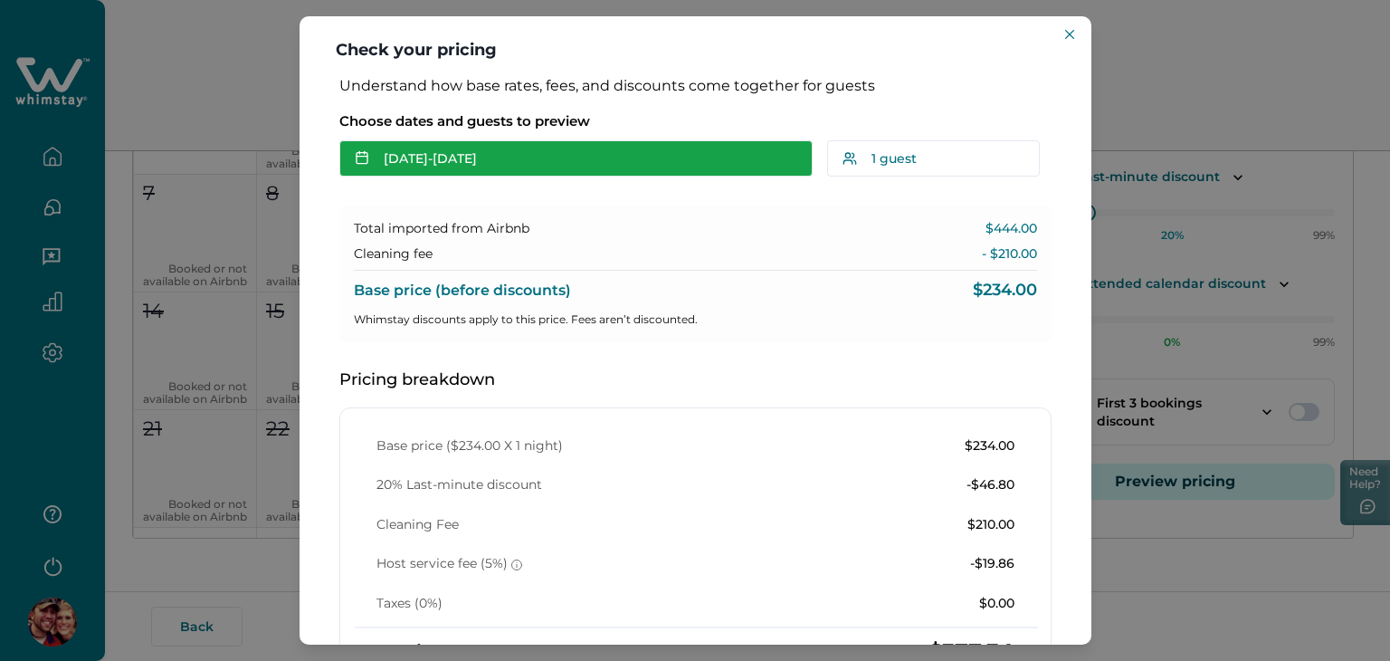
click at [601, 158] on button "[DATE] - [DATE]" at bounding box center [575, 158] width 473 height 36
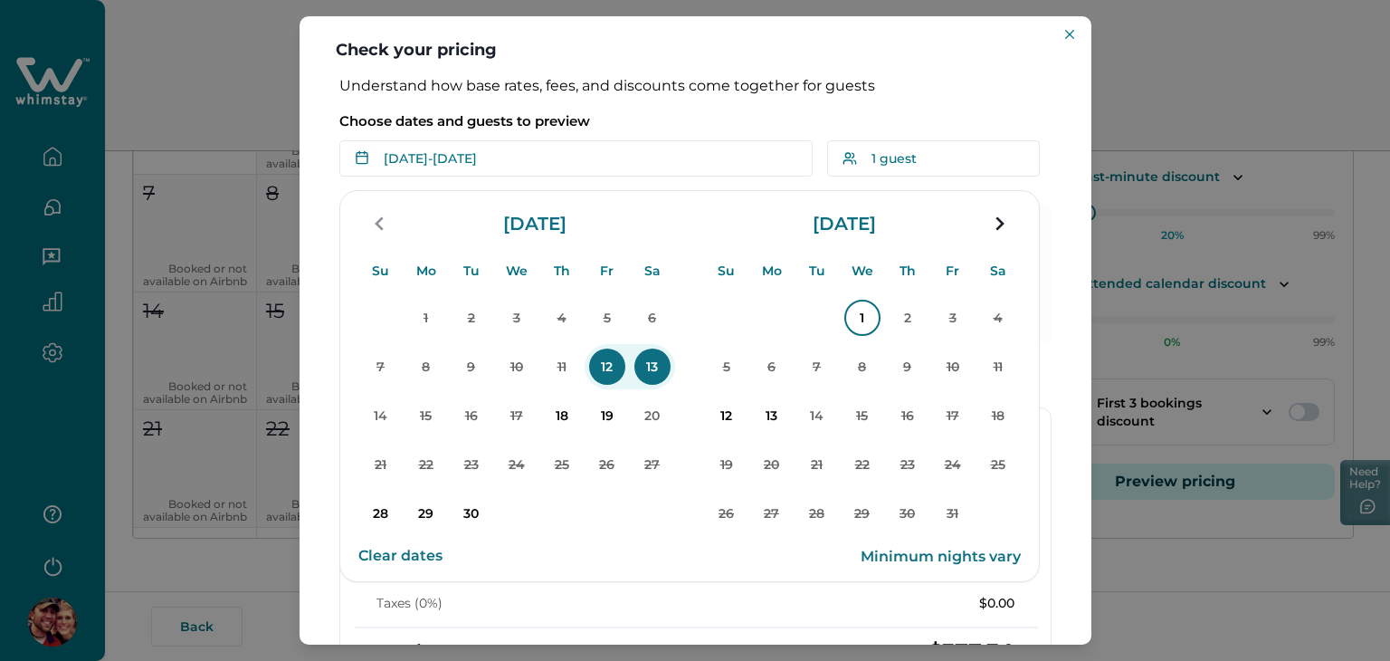
click at [855, 319] on p "1" at bounding box center [862, 318] width 36 height 36
click at [905, 334] on p "2" at bounding box center [907, 318] width 36 height 36
